Goal: Information Seeking & Learning: Learn about a topic

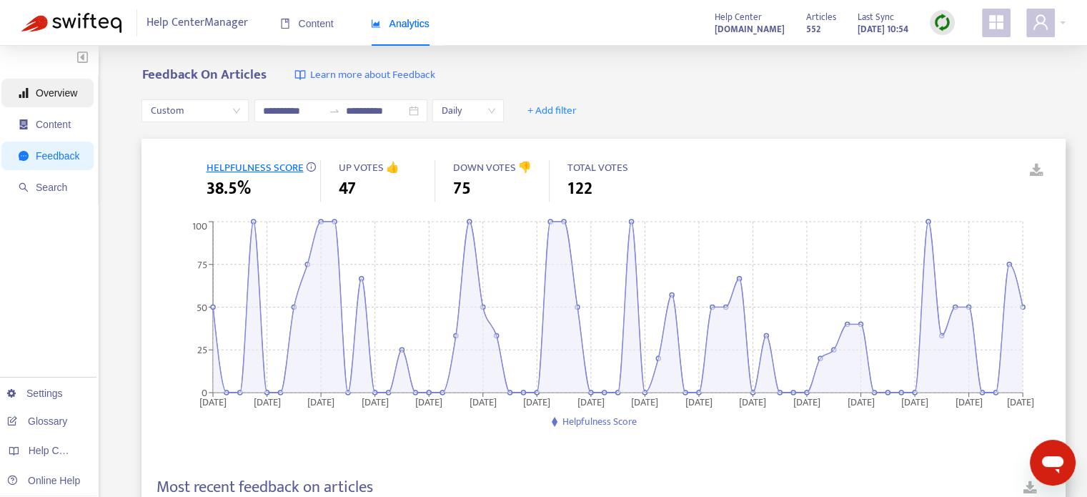
click at [47, 94] on span "Overview" at bounding box center [56, 92] width 41 height 11
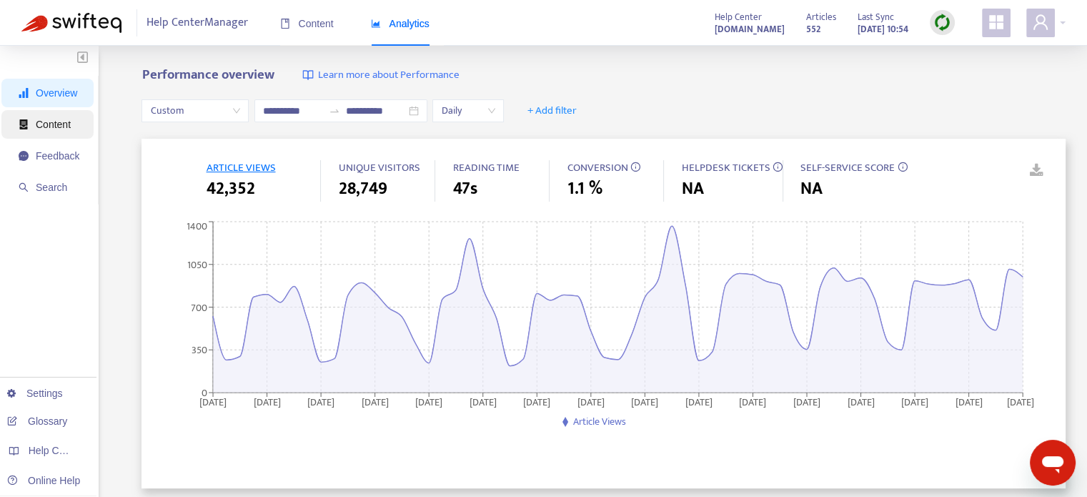
click at [56, 122] on span "Content" at bounding box center [53, 124] width 35 height 11
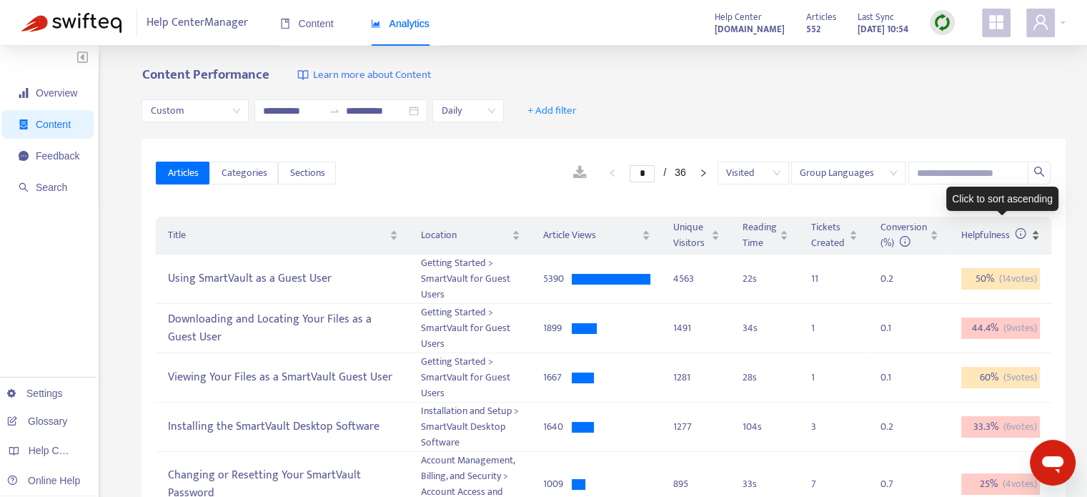
click at [1035, 229] on div "Helpfulness" at bounding box center [1000, 235] width 79 height 16
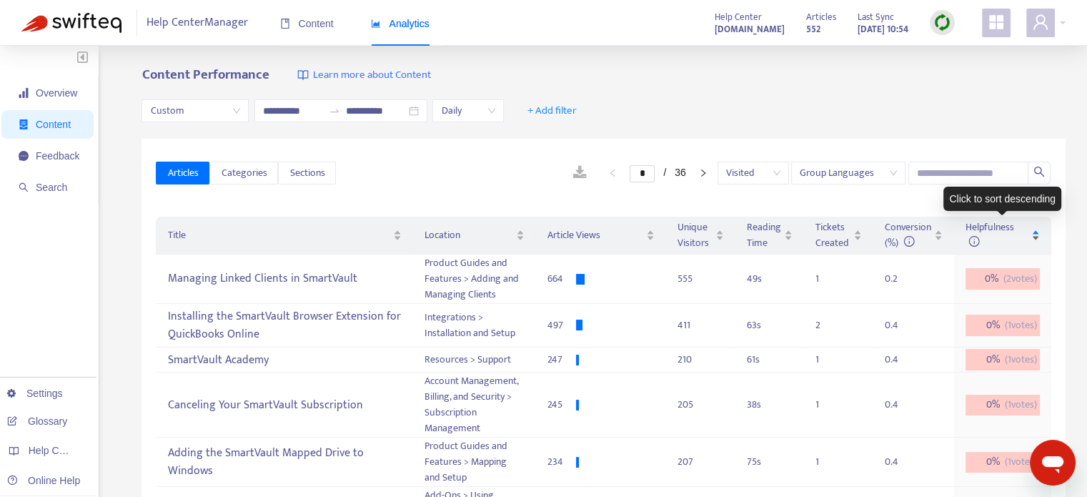
click at [1035, 231] on div "Helpfulness" at bounding box center [1002, 234] width 74 height 31
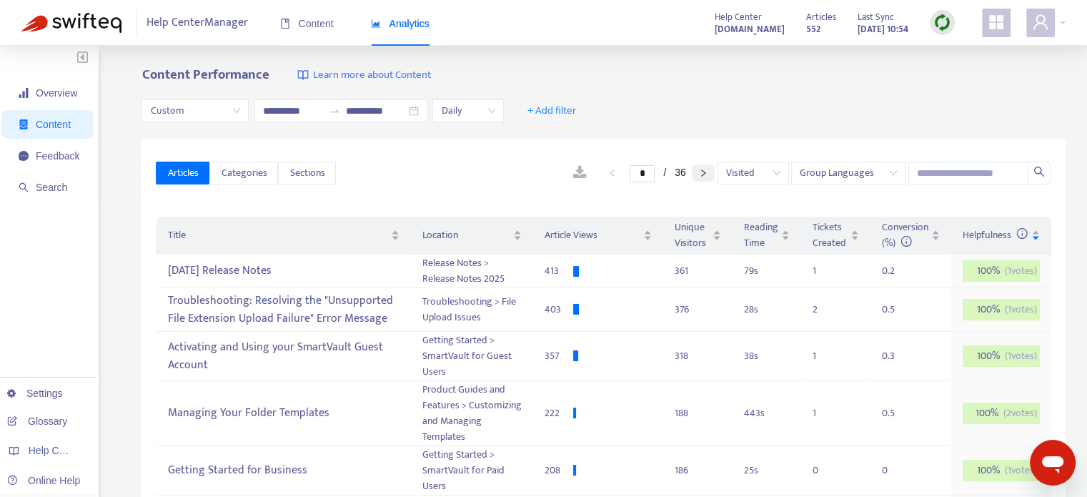
click at [702, 171] on icon "right" at bounding box center [703, 173] width 9 height 9
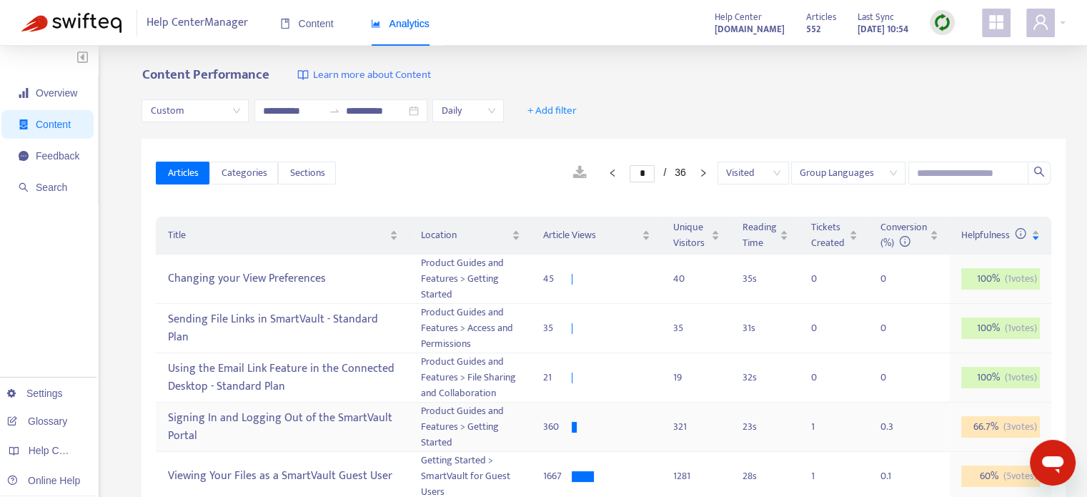
scroll to position [71, 0]
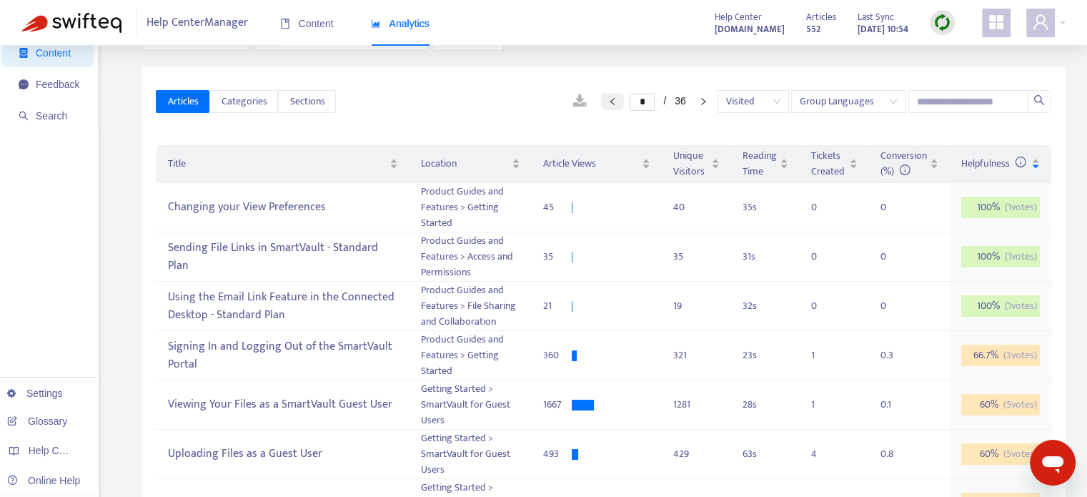
click at [608, 101] on icon "left" at bounding box center [612, 101] width 9 height 9
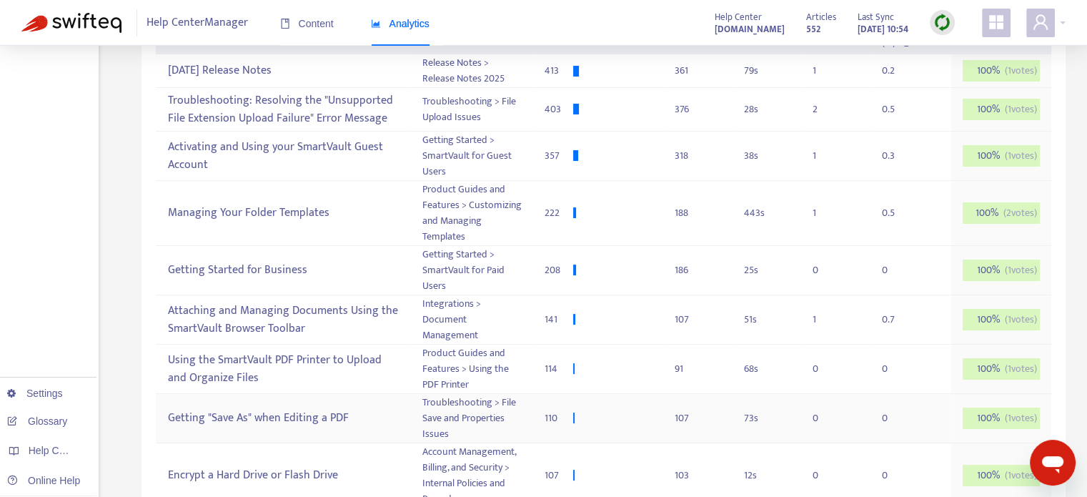
scroll to position [109, 0]
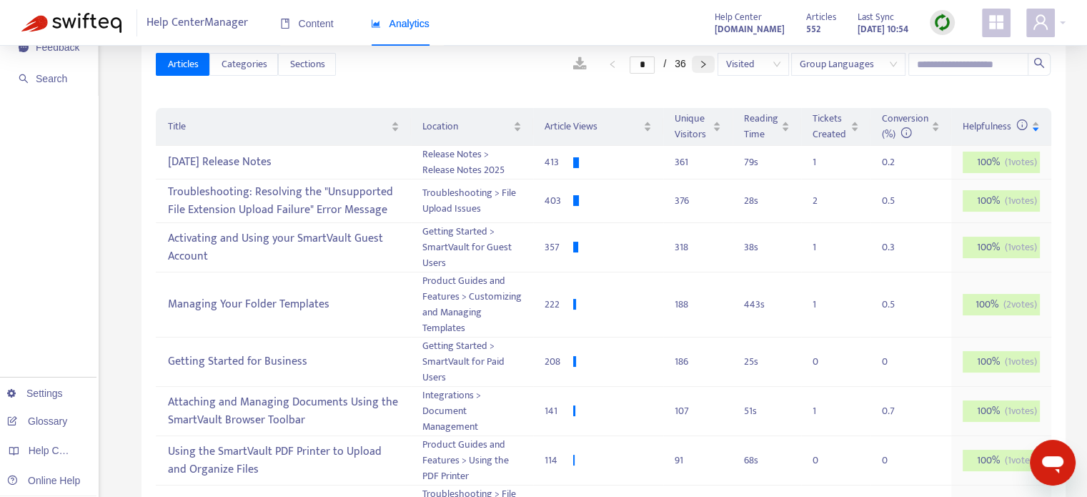
click at [699, 65] on icon "right" at bounding box center [703, 64] width 9 height 9
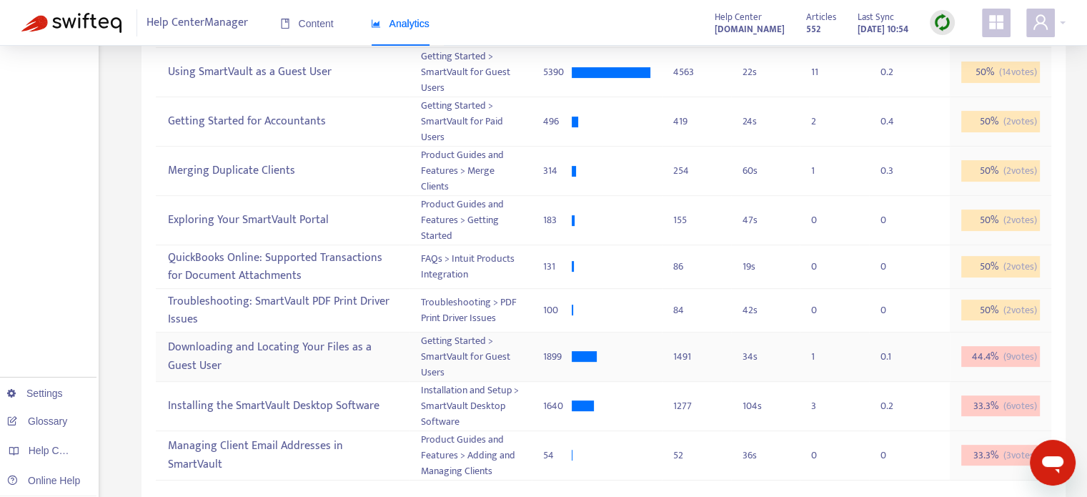
scroll to position [522, 0]
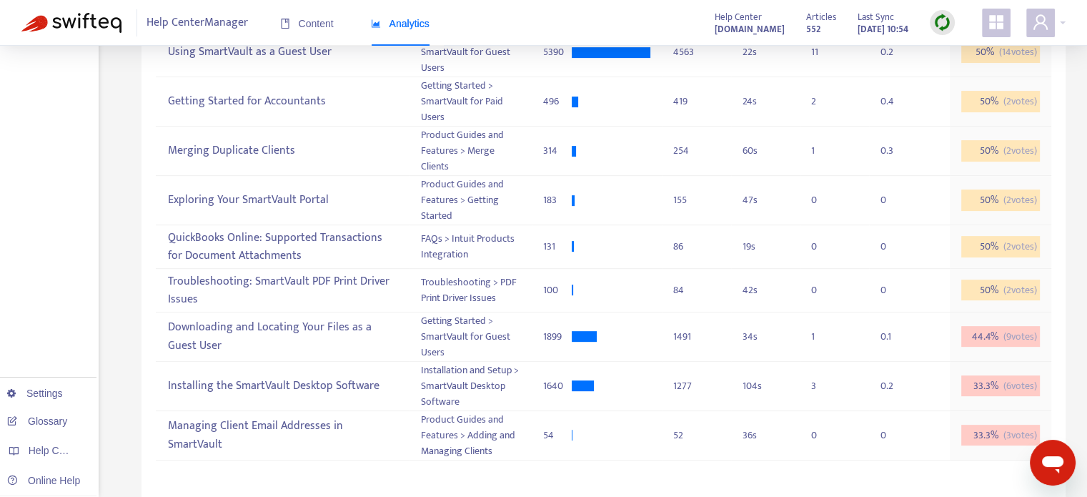
click at [1077, 65] on div "**********" at bounding box center [543, 11] width 1087 height 976
click at [1077, 60] on div "**********" at bounding box center [543, 11] width 1087 height 976
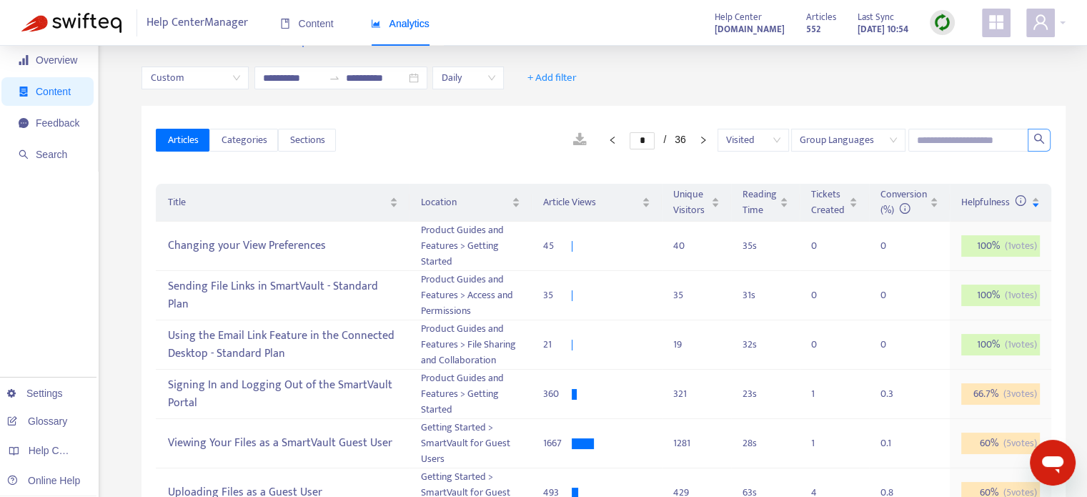
scroll to position [0, 0]
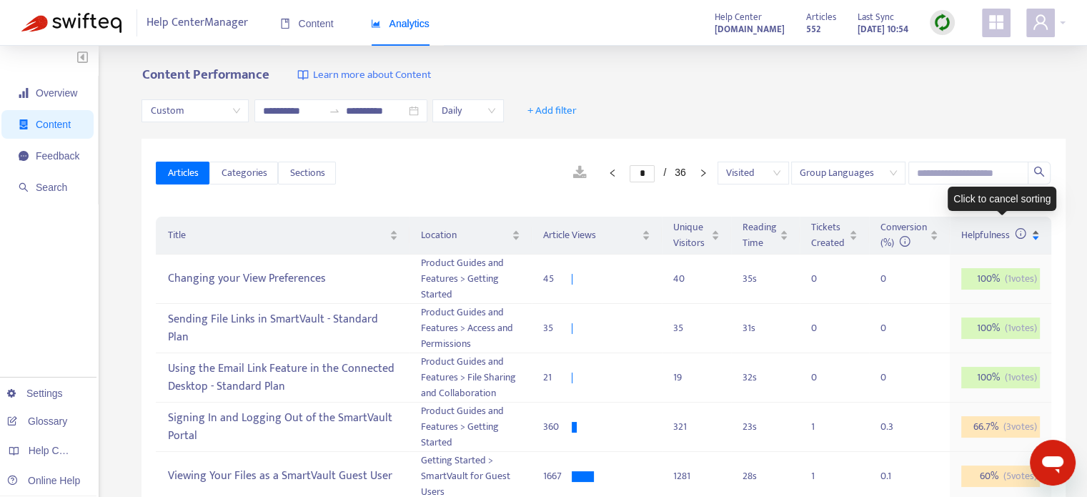
click at [1033, 238] on div "Helpfulness" at bounding box center [1000, 235] width 79 height 16
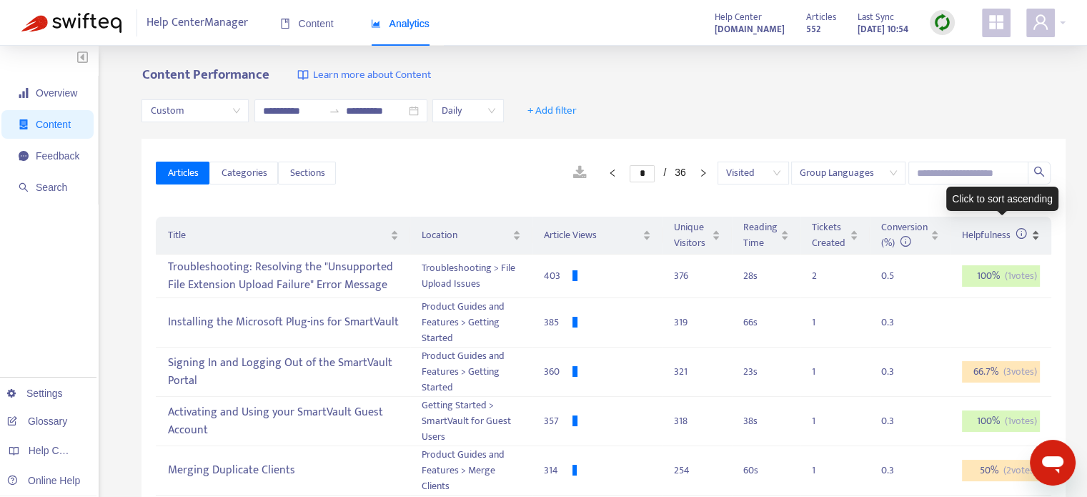
click at [1035, 236] on div "Helpfulness" at bounding box center [1001, 235] width 78 height 16
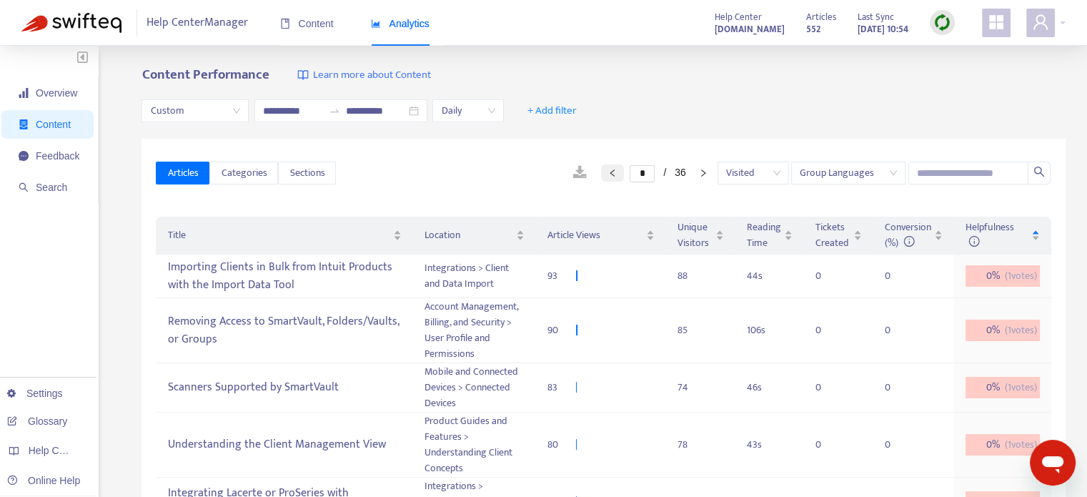
click at [608, 173] on icon "left" at bounding box center [612, 173] width 9 height 9
type input "*"
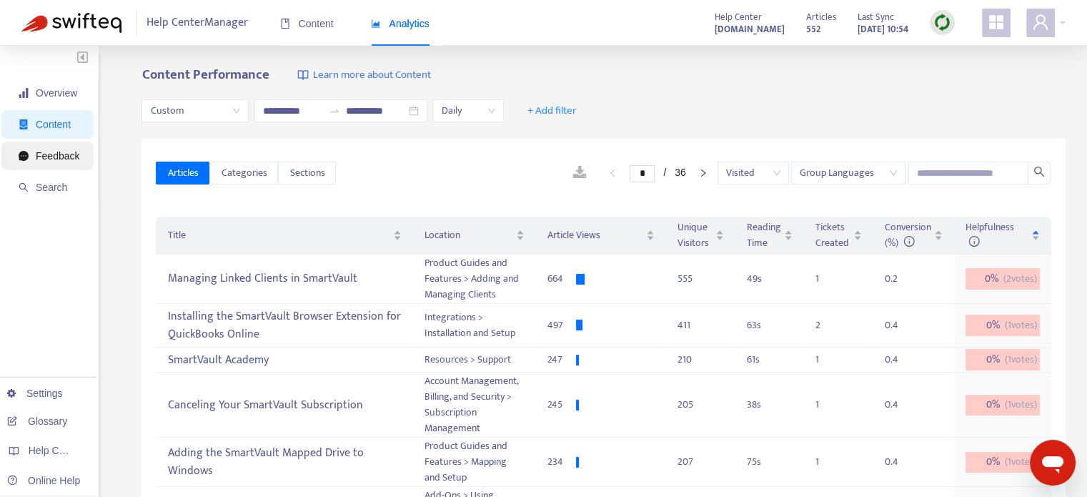
click at [69, 156] on span "Feedback" at bounding box center [58, 155] width 44 height 11
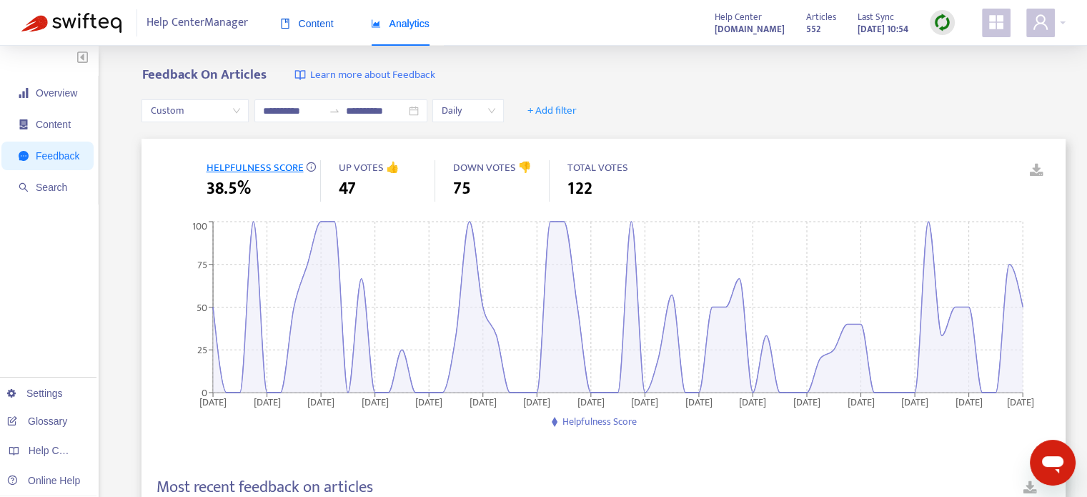
click at [309, 22] on span "Content" at bounding box center [307, 23] width 54 height 11
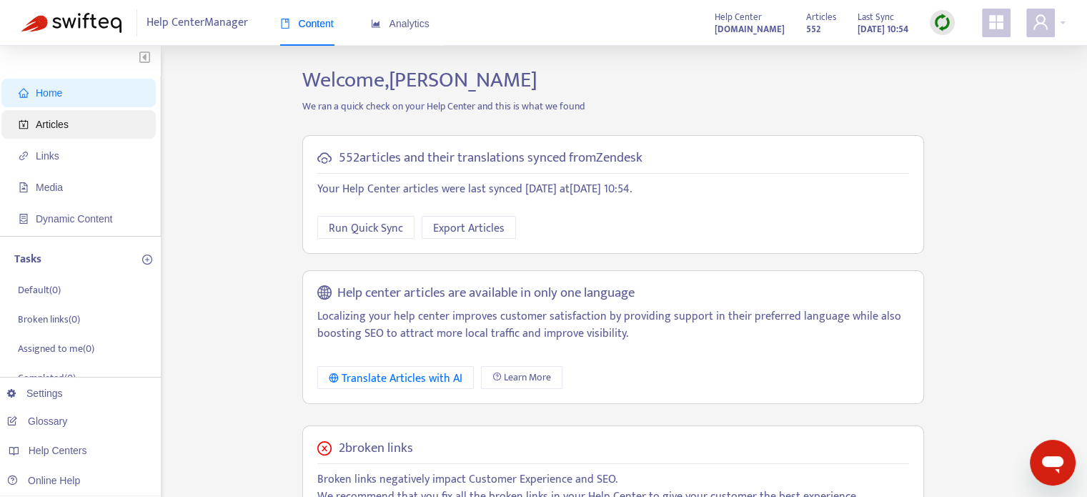
click at [55, 127] on span "Articles" at bounding box center [52, 124] width 33 height 11
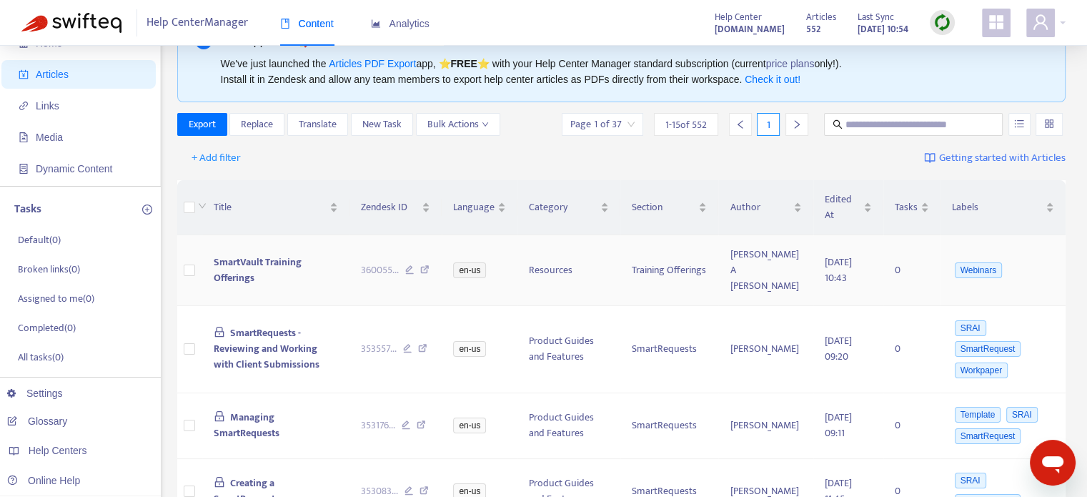
scroll to position [71, 0]
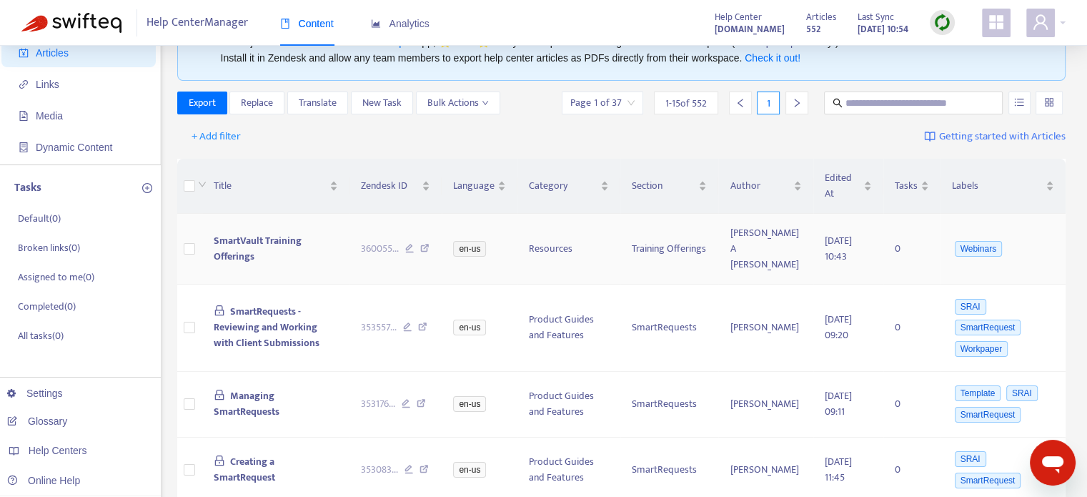
click at [281, 239] on span "SmartVault Training Offerings" at bounding box center [258, 248] width 88 height 32
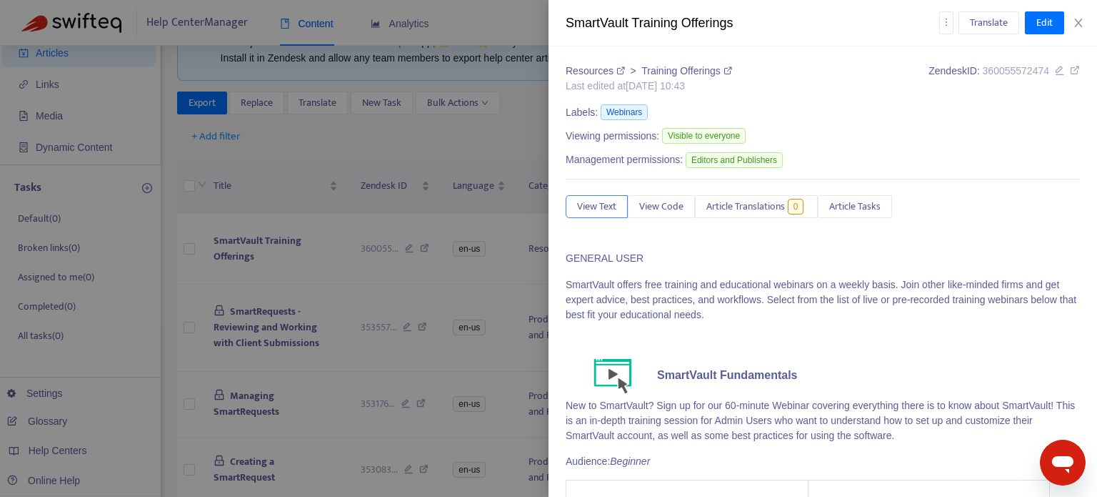
click at [1055, 71] on icon at bounding box center [1060, 70] width 10 height 10
click at [1077, 24] on icon "close" at bounding box center [1079, 23] width 8 height 9
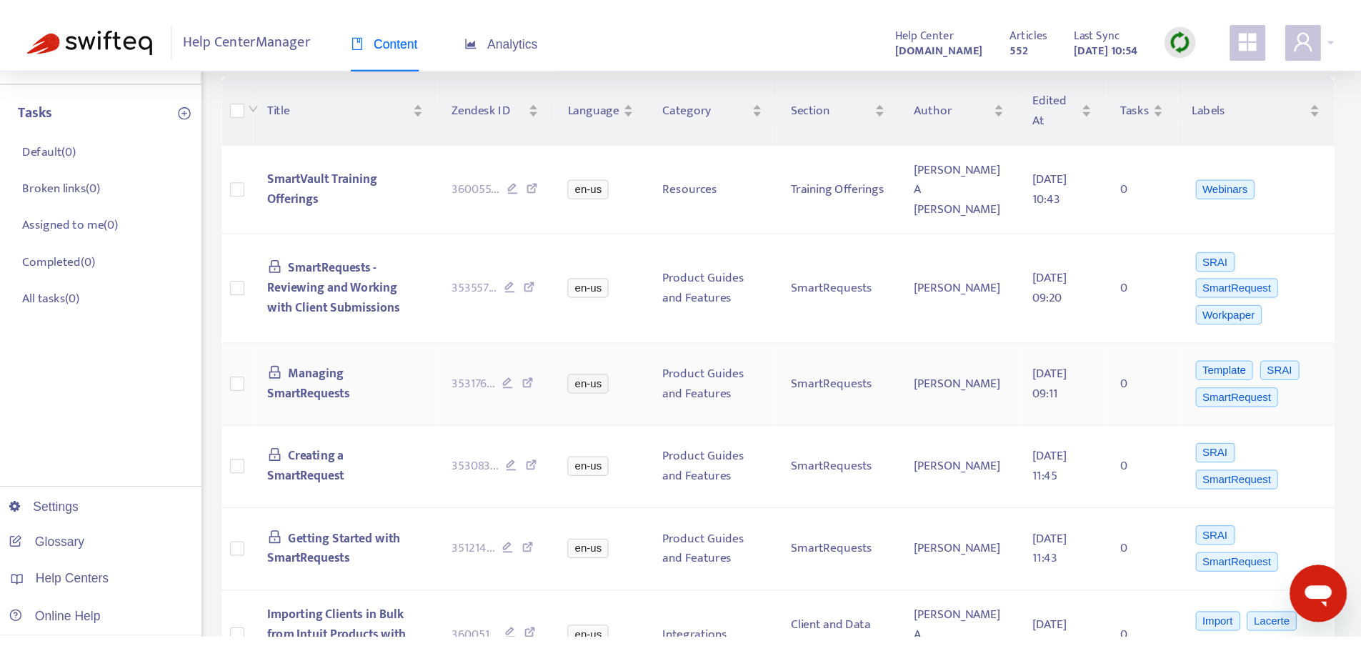
scroll to position [214, 0]
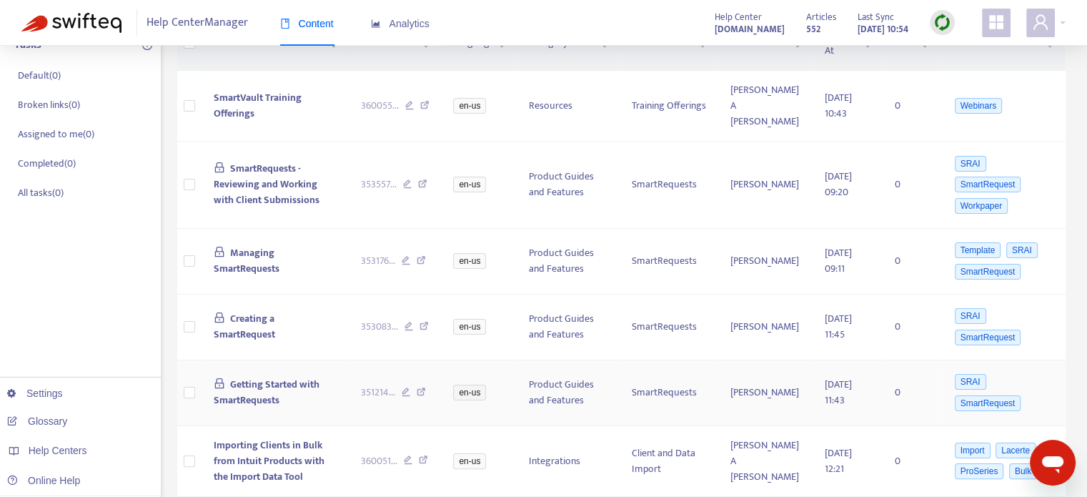
click at [284, 376] on span "Getting Started with SmartRequests" at bounding box center [267, 392] width 106 height 32
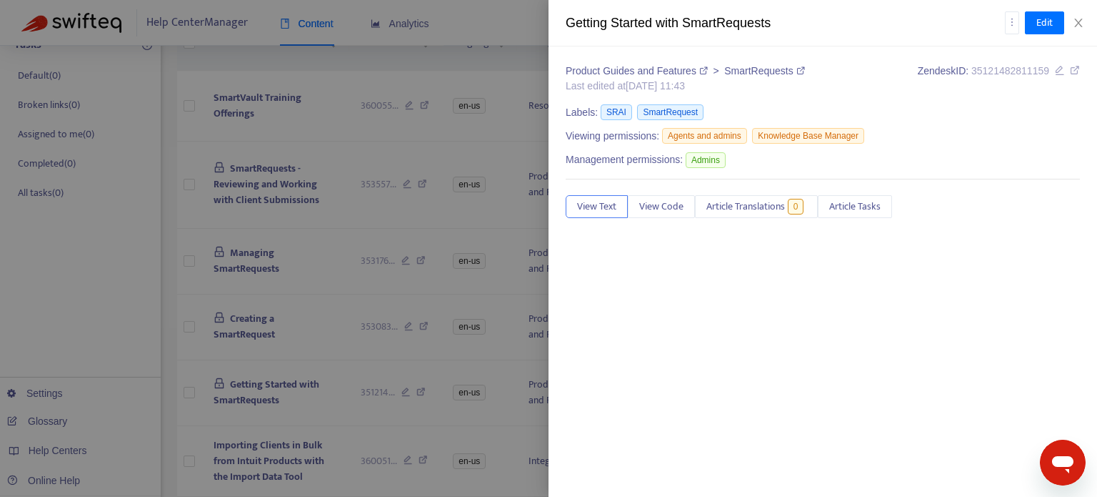
click at [1057, 71] on icon at bounding box center [1060, 70] width 10 height 10
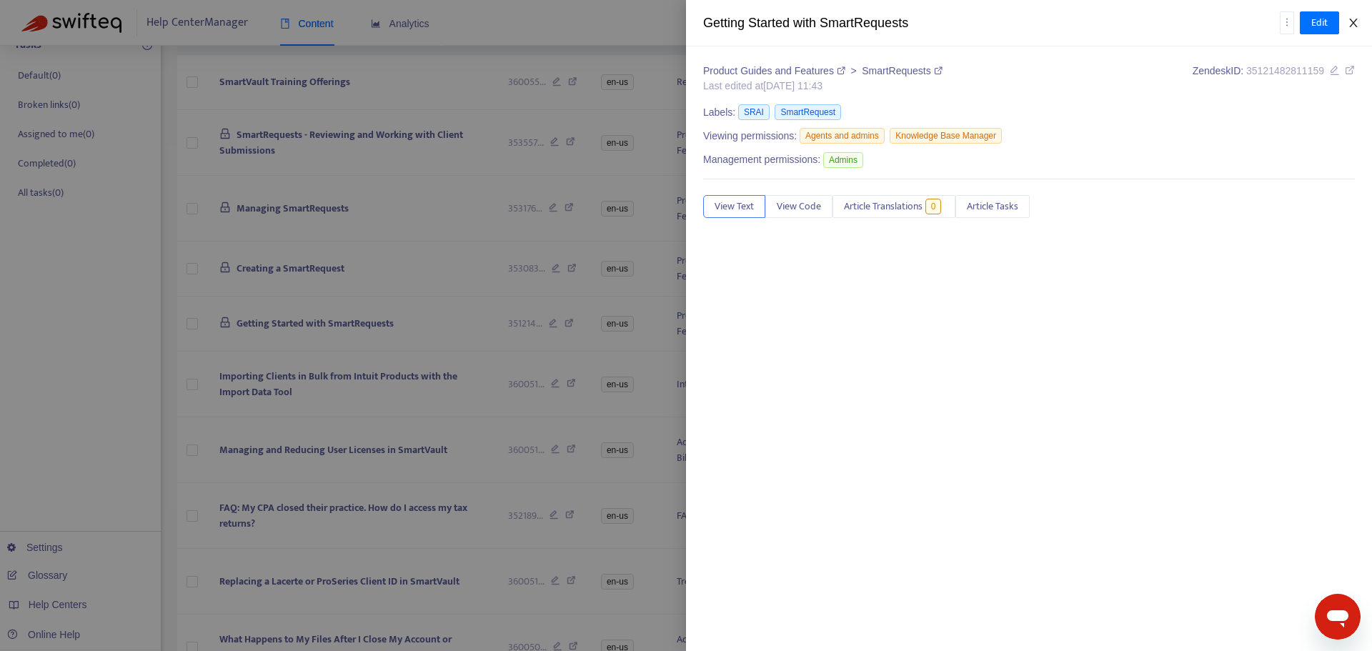
click at [1356, 21] on icon "close" at bounding box center [1352, 22] width 11 height 11
click at [1356, 21] on div "Help Center Manager Content Analytics Help Center [DOMAIN_NAME] Articles 552 La…" at bounding box center [686, 23] width 1372 height 46
